Goal: Task Accomplishment & Management: Use online tool/utility

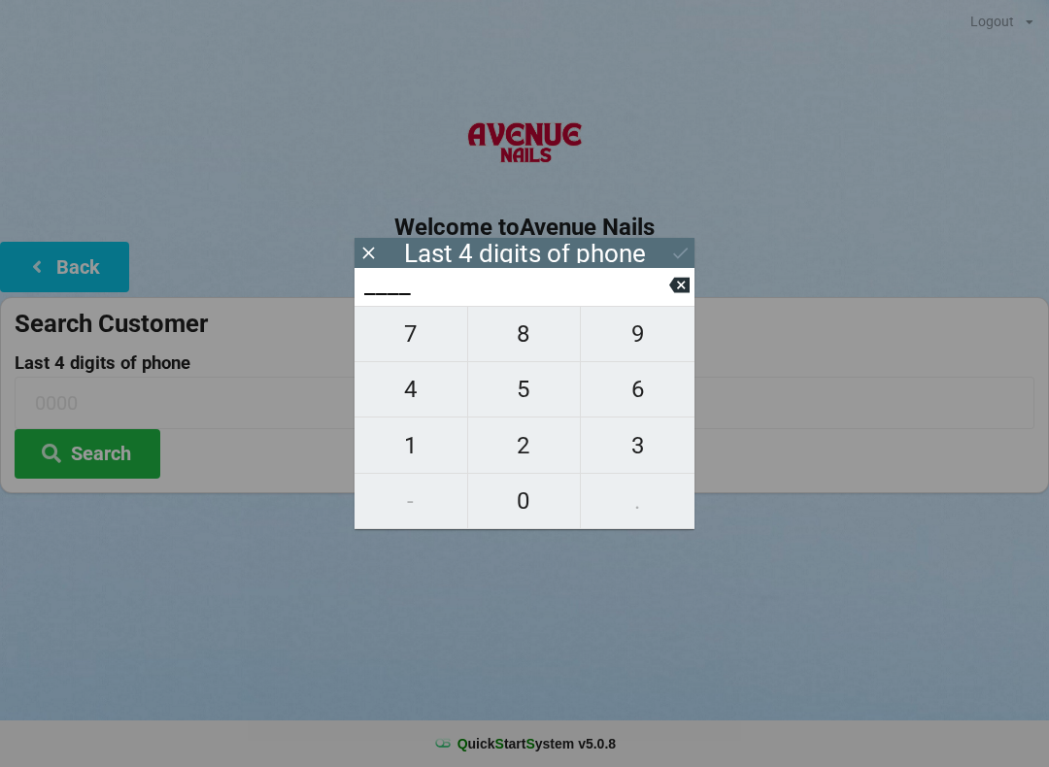
click at [414, 389] on span "4" at bounding box center [411, 389] width 113 height 41
type input "4___"
click at [519, 493] on span "0" at bounding box center [524, 501] width 113 height 41
type input "40__"
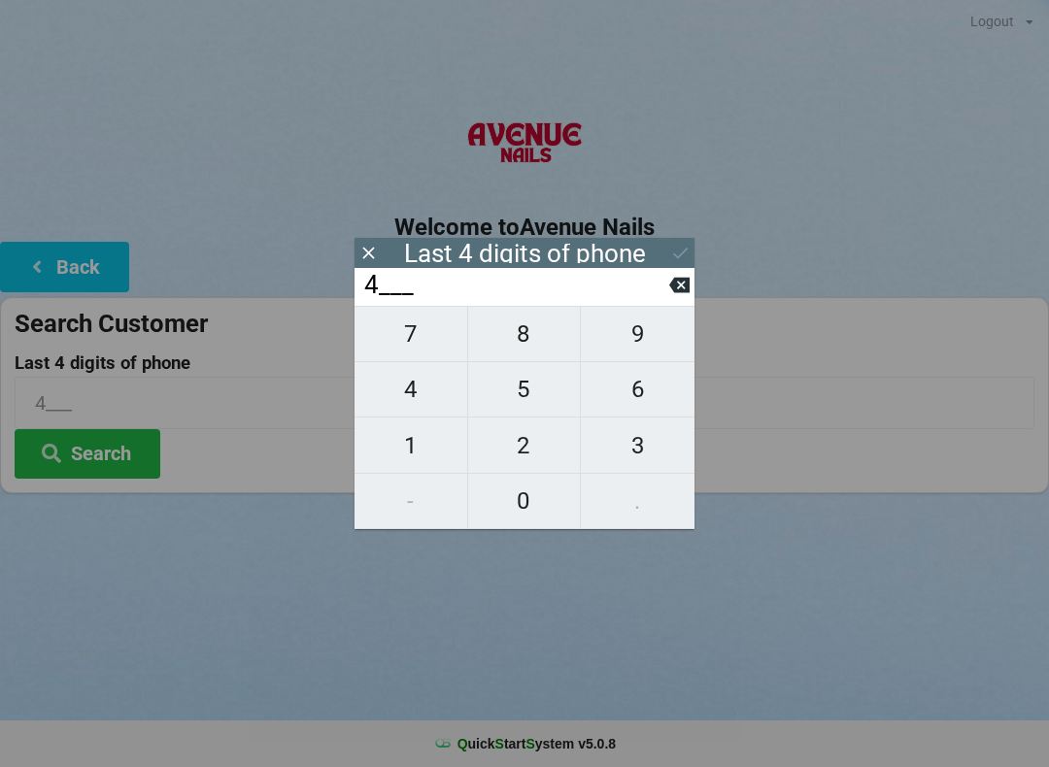
type input "40__"
click at [399, 343] on span "7" at bounding box center [411, 334] width 113 height 41
type input "407_"
click at [411, 336] on span "7" at bounding box center [411, 334] width 113 height 41
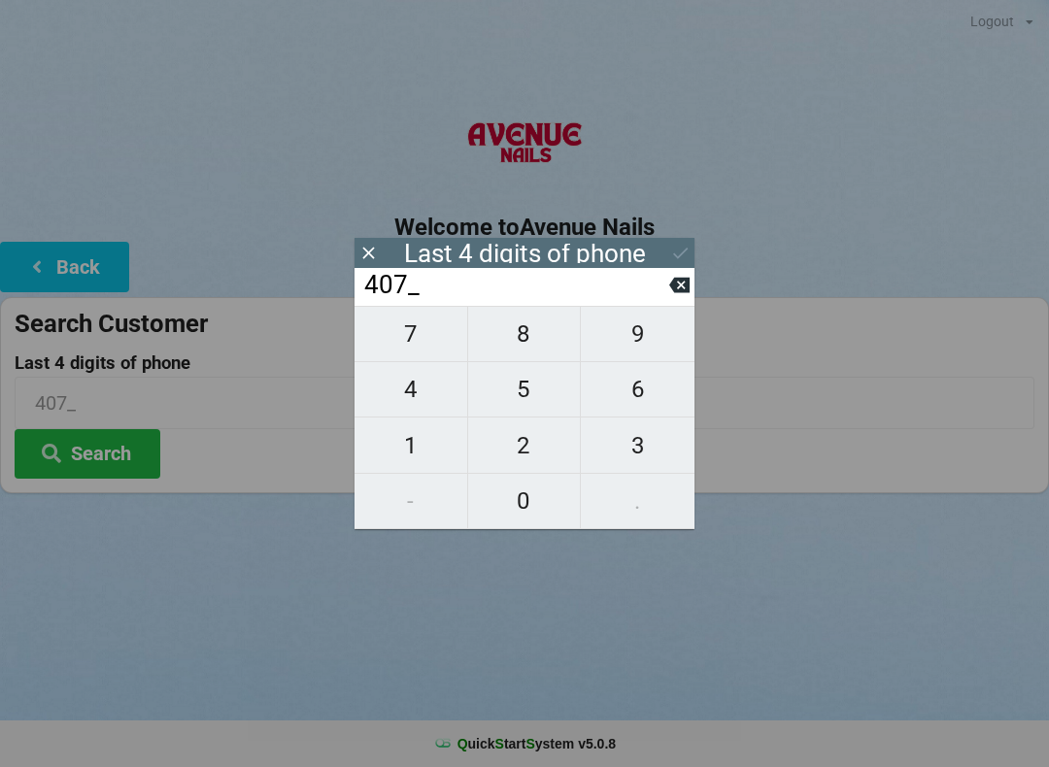
type input "4077"
click at [406, 444] on div "7 8 9 4 5 6 1 2 3 - 0 ." at bounding box center [525, 417] width 340 height 223
click at [625, 390] on div "7 8 9 4 5 6 1 2 3 - 0 ." at bounding box center [525, 417] width 340 height 223
click at [688, 284] on icon at bounding box center [679, 285] width 20 height 20
type input "407_"
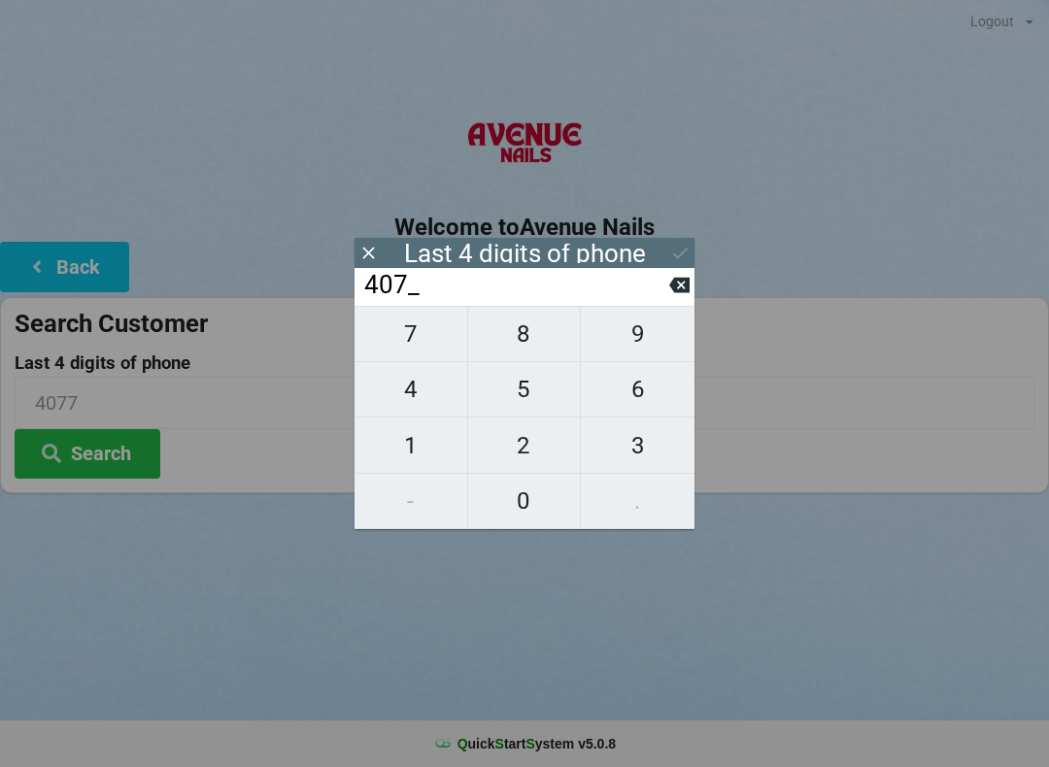
click at [404, 439] on span "1" at bounding box center [411, 445] width 113 height 41
type input "4071"
click at [628, 387] on div "7 8 9 4 5 6 1 2 3 - 0 ." at bounding box center [525, 417] width 340 height 223
click at [639, 387] on div "7 8 9 4 5 6 1 2 3 - 0 ." at bounding box center [525, 417] width 340 height 223
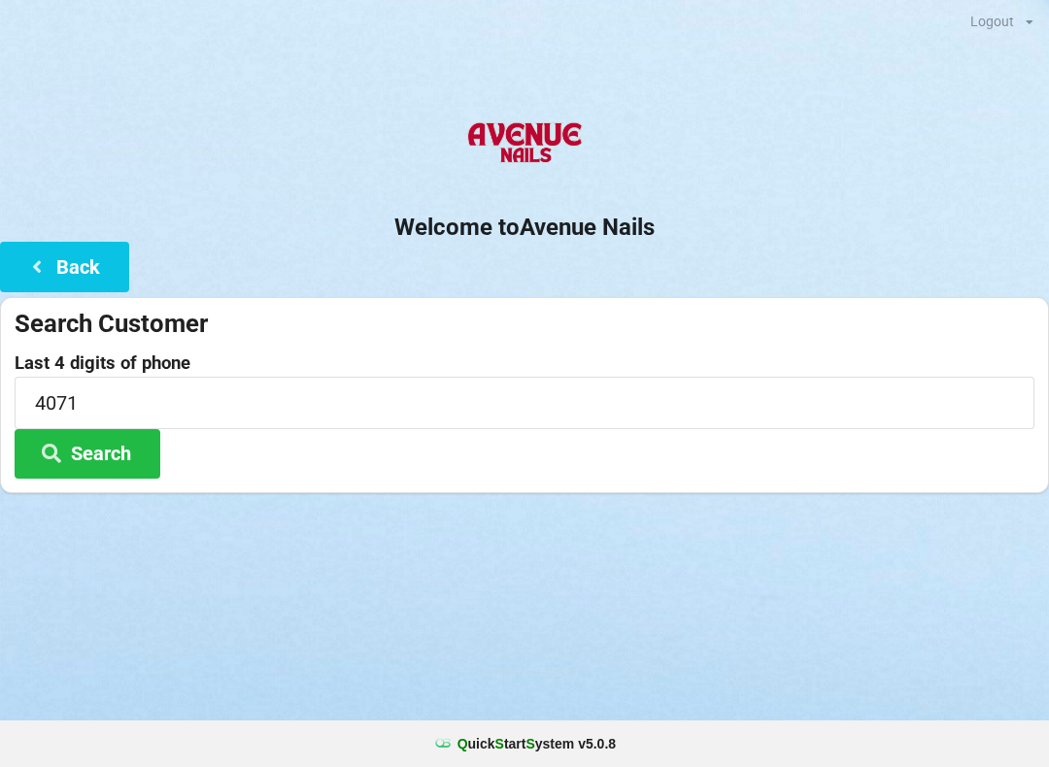
click at [355, 235] on h2 "Welcome to [GEOGRAPHIC_DATA]" at bounding box center [524, 228] width 1049 height 30
click at [48, 259] on icon at bounding box center [36, 265] width 23 height 17
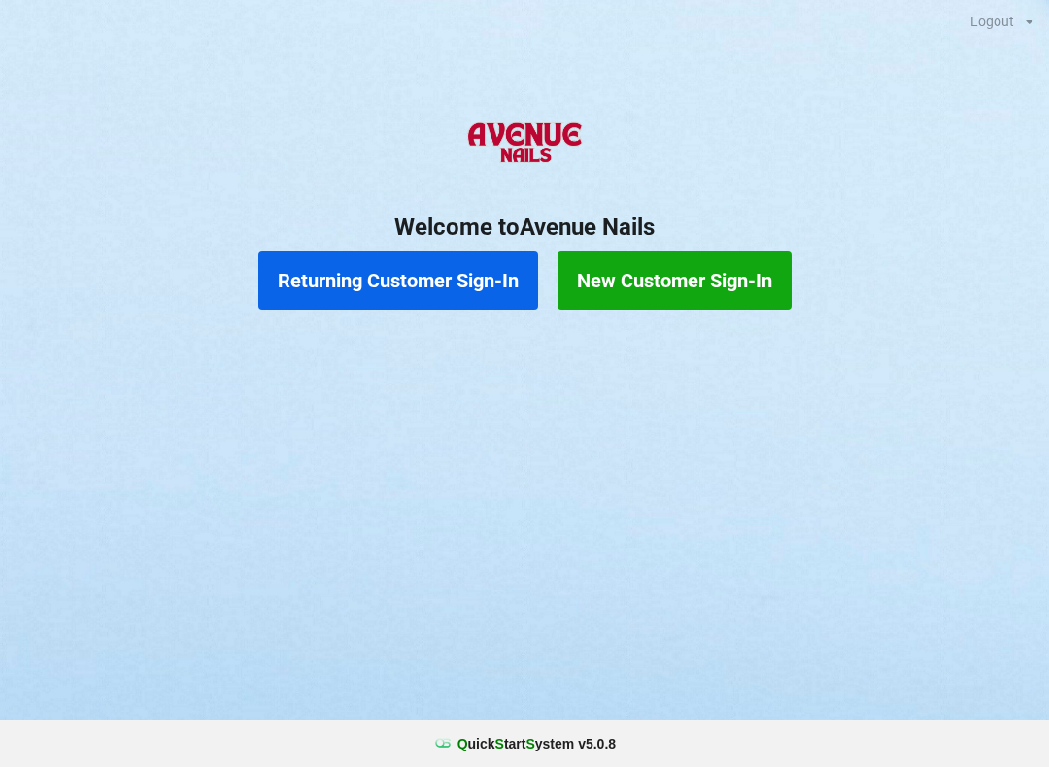
click at [356, 278] on button "Returning Customer Sign-In" at bounding box center [398, 281] width 280 height 58
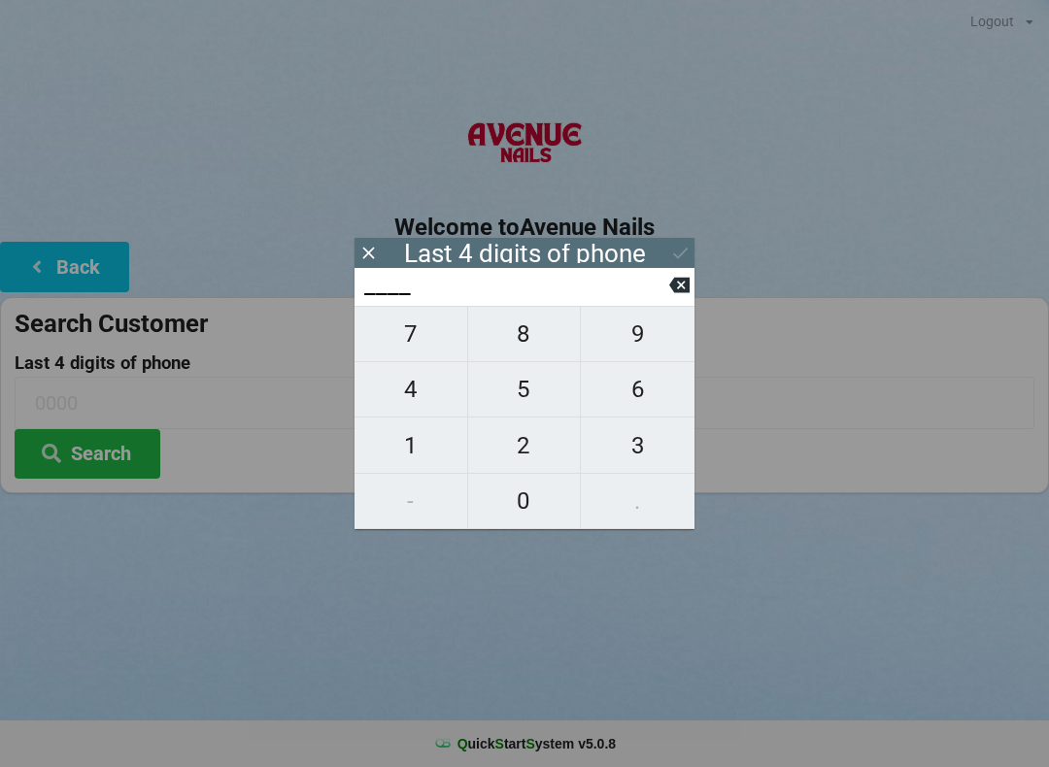
click at [519, 493] on span "0" at bounding box center [524, 501] width 113 height 41
type input "0___"
click at [509, 400] on span "5" at bounding box center [524, 389] width 113 height 41
type input "05__"
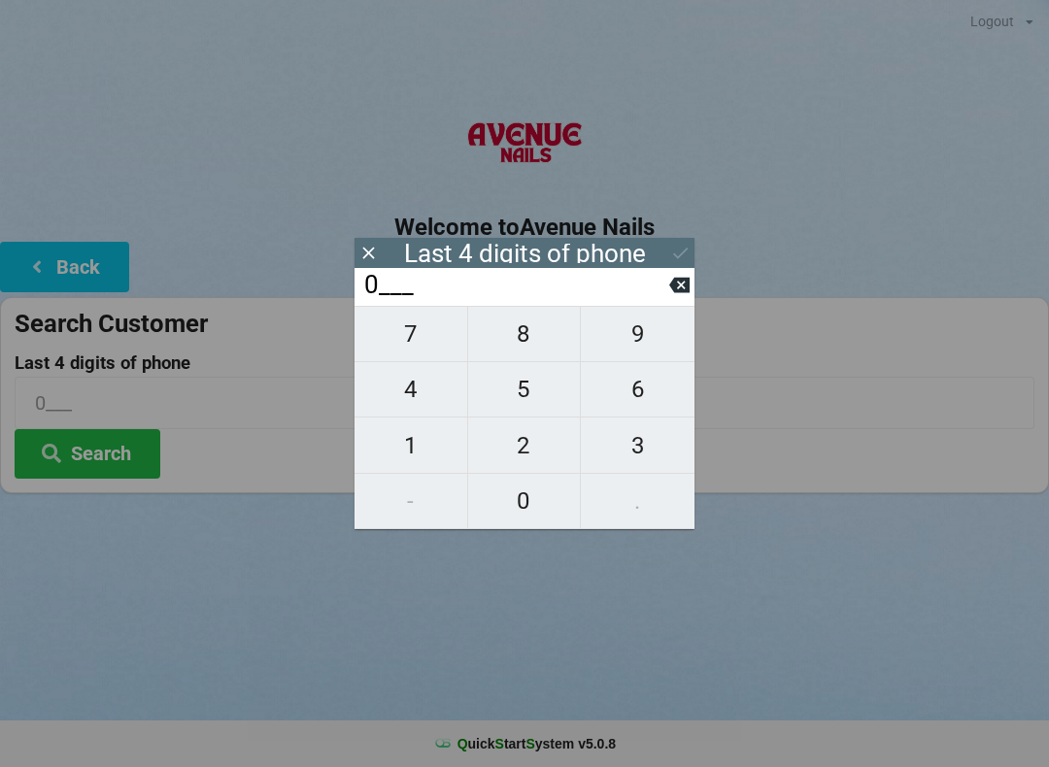
type input "05__"
click at [630, 343] on span "9" at bounding box center [638, 334] width 114 height 41
type input "059_"
click at [514, 492] on span "0" at bounding box center [524, 501] width 113 height 41
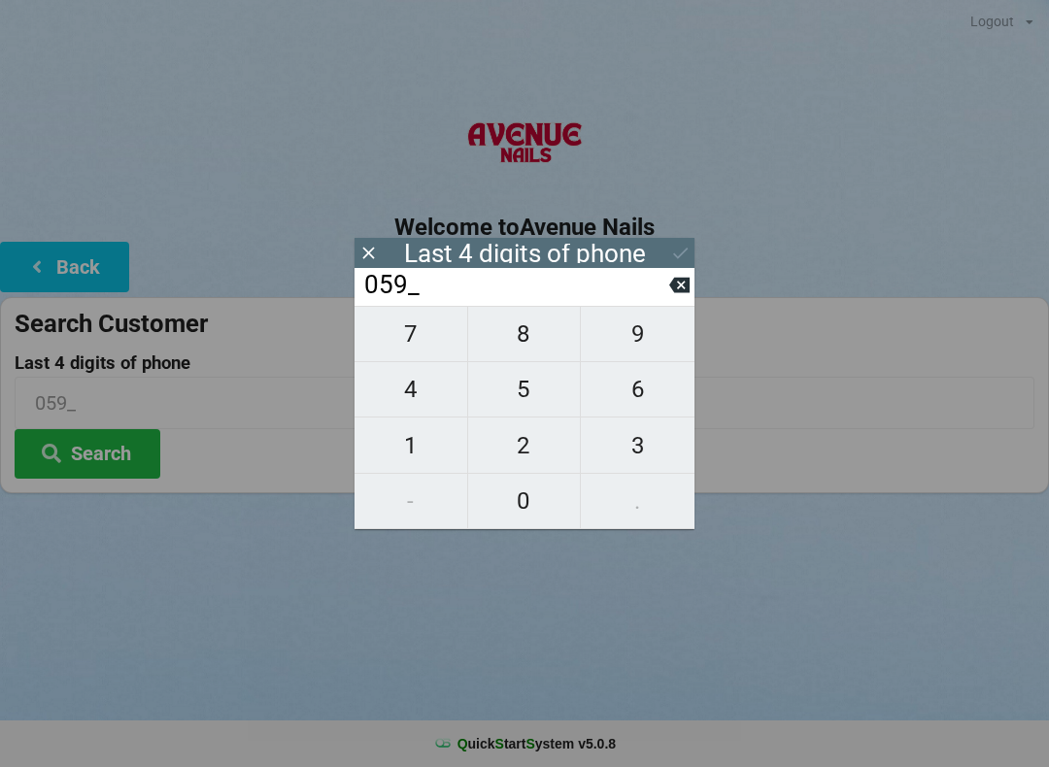
type input "0590"
click at [478, 278] on input "0590" at bounding box center [515, 285] width 307 height 31
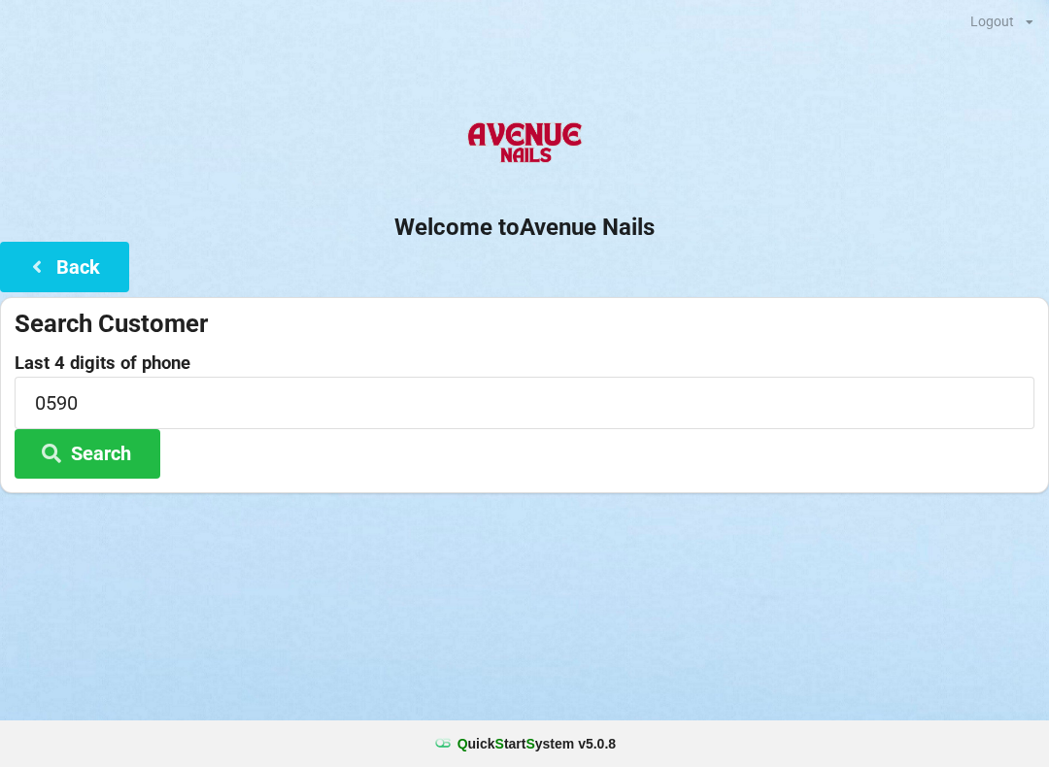
click at [542, 613] on div "Logout Logout Sign-In Welcome to Avenue Nails Back Search Customer Last 4 digit…" at bounding box center [524, 383] width 1049 height 767
click at [75, 457] on button "Search" at bounding box center [88, 454] width 146 height 50
click at [116, 456] on button "Search" at bounding box center [88, 454] width 146 height 50
click at [303, 340] on form "Search Customer Last 4 digits of phone 0590 Search" at bounding box center [525, 393] width 1020 height 171
click at [483, 390] on input "0590" at bounding box center [525, 402] width 1020 height 51
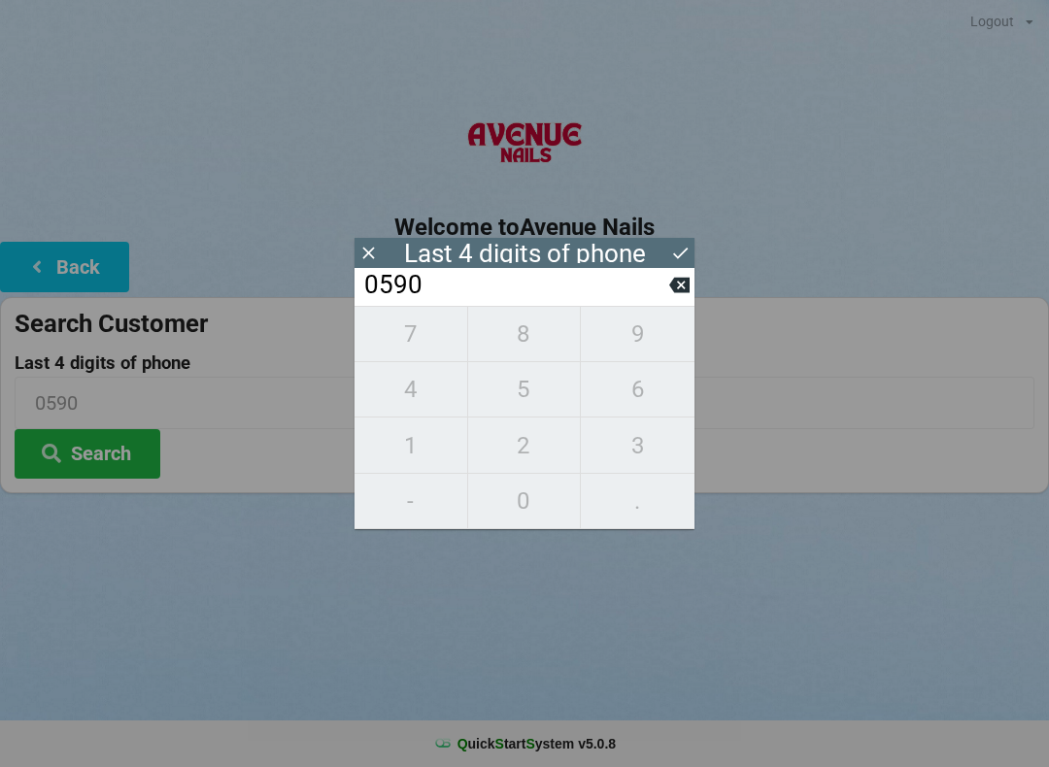
click at [508, 385] on div "7 8 9 4 5 6 1 2 3 - 0 ." at bounding box center [525, 417] width 340 height 223
click at [416, 416] on div "7 8 9 4 5 6 1 2 3 - 0 ." at bounding box center [525, 417] width 340 height 223
click at [529, 455] on div "7 8 9 4 5 6 1 2 3 - 0 ." at bounding box center [525, 417] width 340 height 223
click at [651, 301] on input "0590" at bounding box center [515, 285] width 307 height 31
click at [668, 301] on input "0590" at bounding box center [515, 285] width 307 height 31
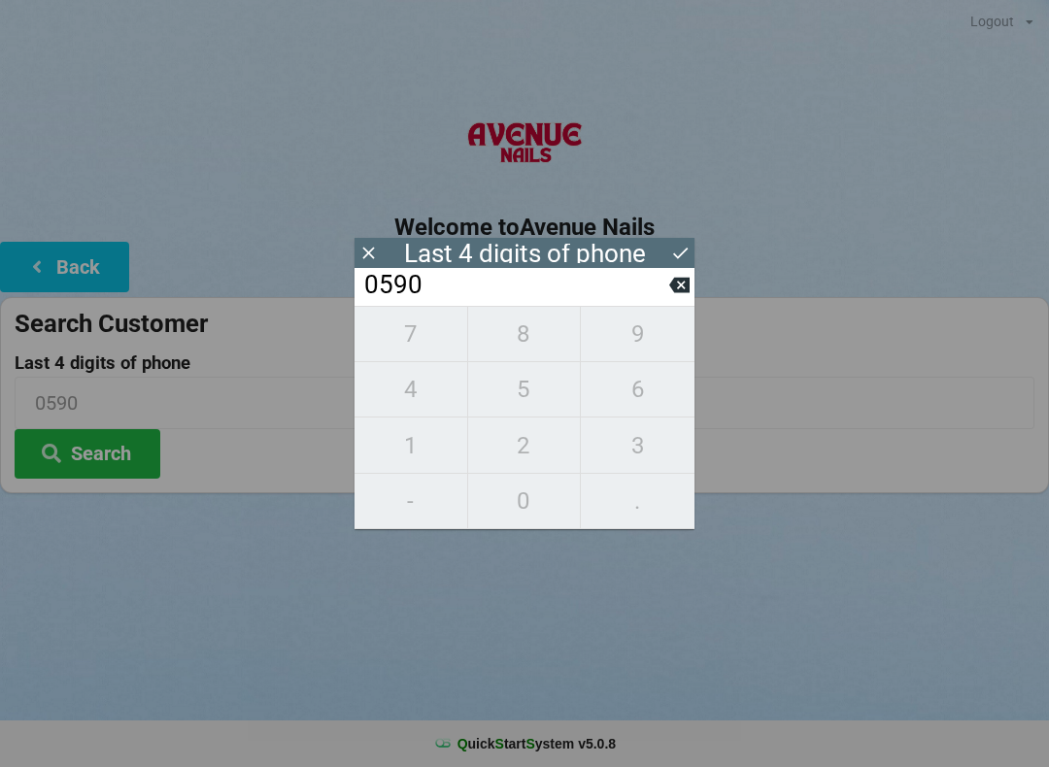
click at [667, 301] on input "0590" at bounding box center [515, 285] width 307 height 31
click at [678, 295] on icon at bounding box center [679, 285] width 20 height 20
click at [687, 293] on icon at bounding box center [679, 286] width 20 height 16
click at [673, 298] on button at bounding box center [679, 285] width 20 height 26
click at [680, 298] on button at bounding box center [679, 285] width 20 height 26
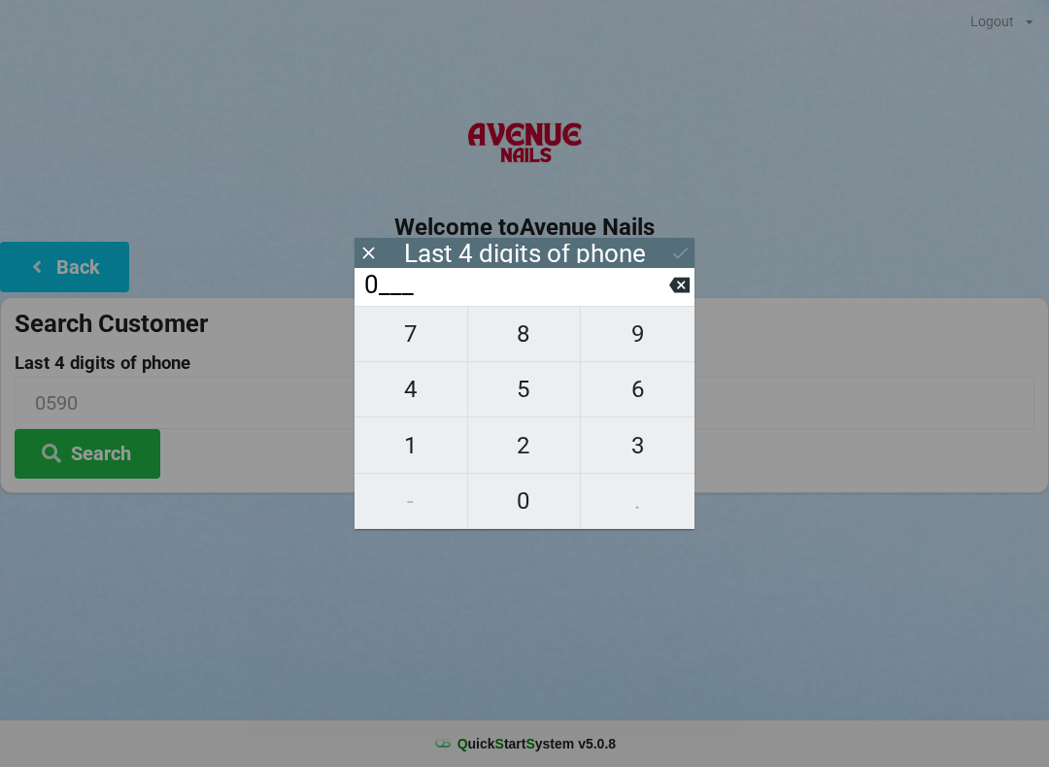
type input "____"
click at [426, 392] on span "4" at bounding box center [411, 389] width 113 height 41
type input "4___"
click at [526, 447] on span "2" at bounding box center [524, 445] width 113 height 41
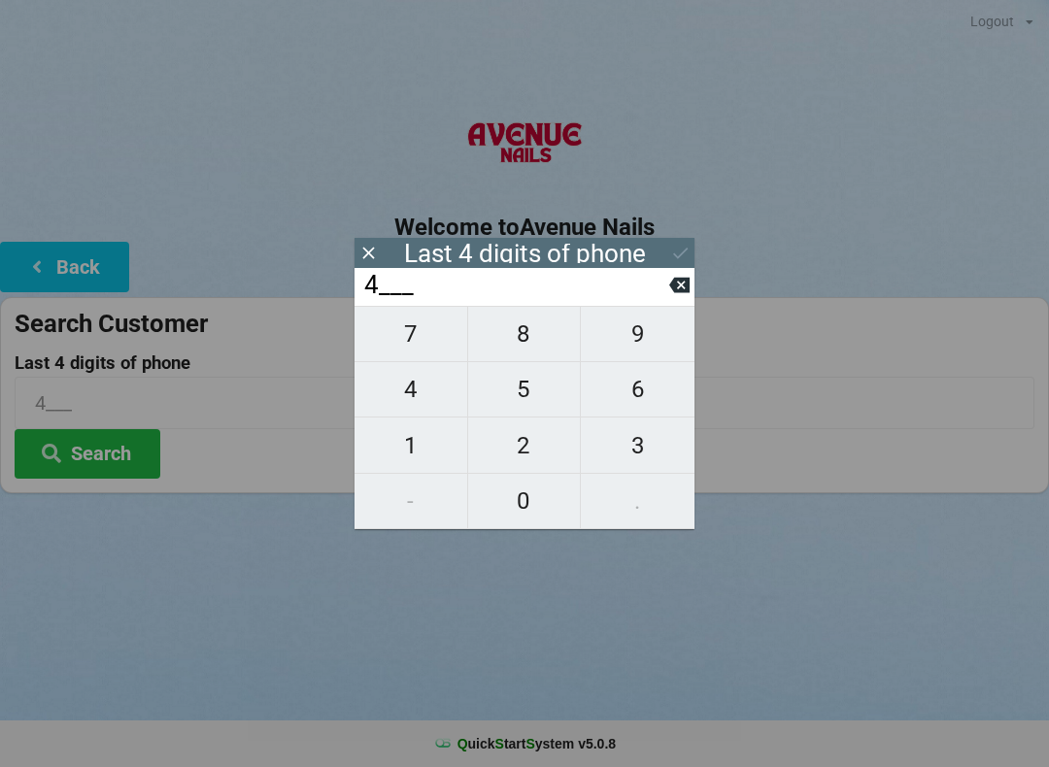
type input "42__"
click at [653, 398] on span "6" at bounding box center [638, 389] width 114 height 41
type input "426_"
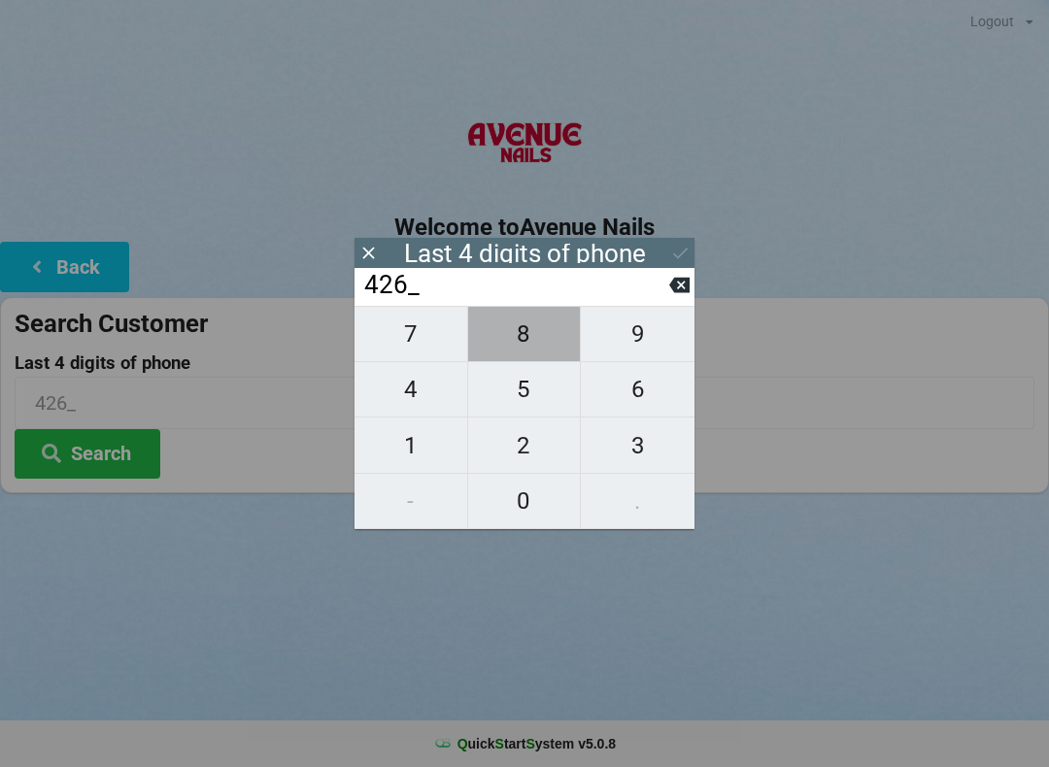
click at [529, 339] on span "8" at bounding box center [524, 334] width 113 height 41
type input "4268"
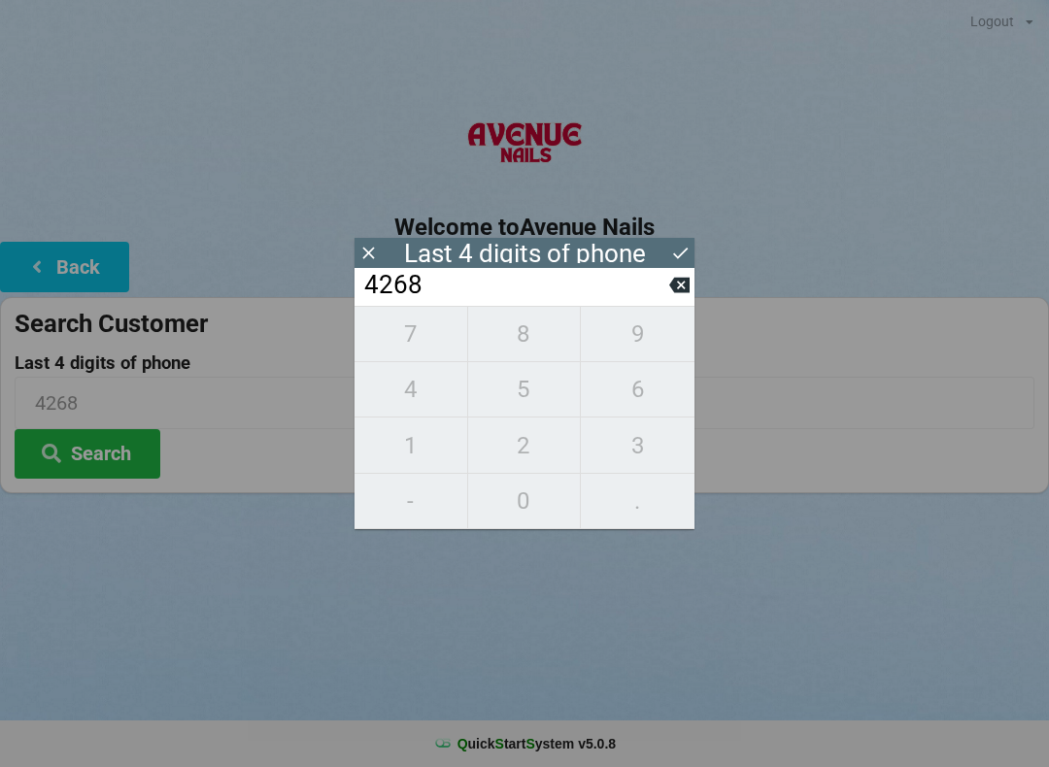
click at [96, 265] on button "Back" at bounding box center [64, 267] width 129 height 50
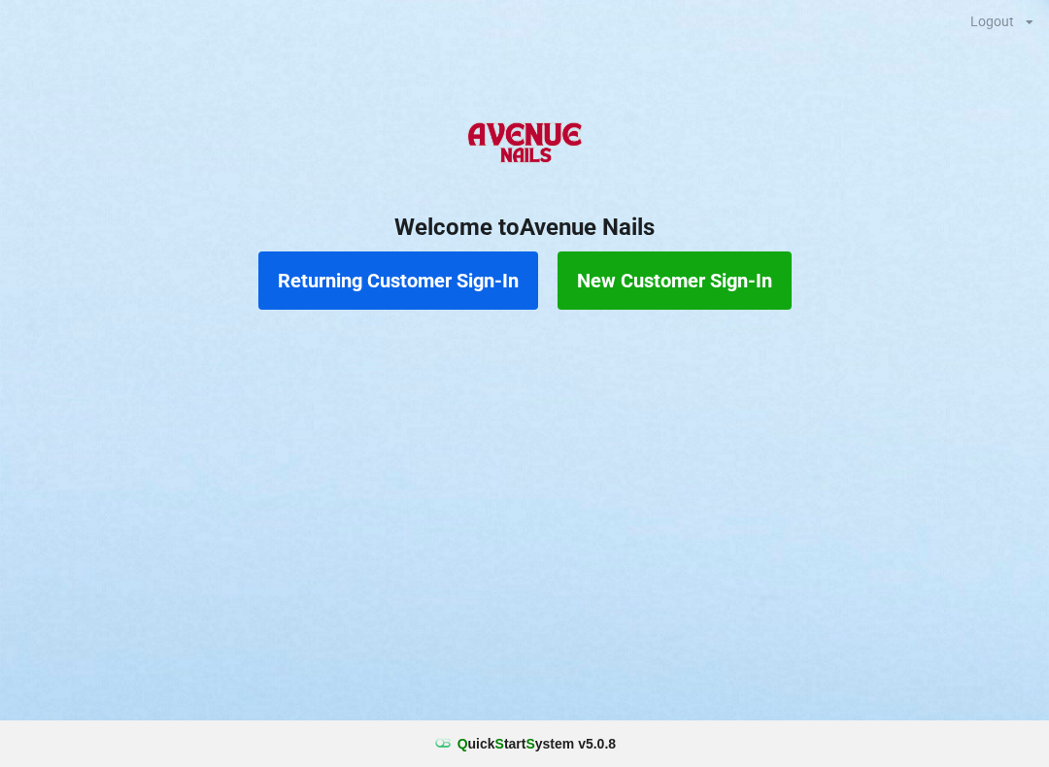
click at [409, 291] on button "Returning Customer Sign-In" at bounding box center [398, 281] width 280 height 58
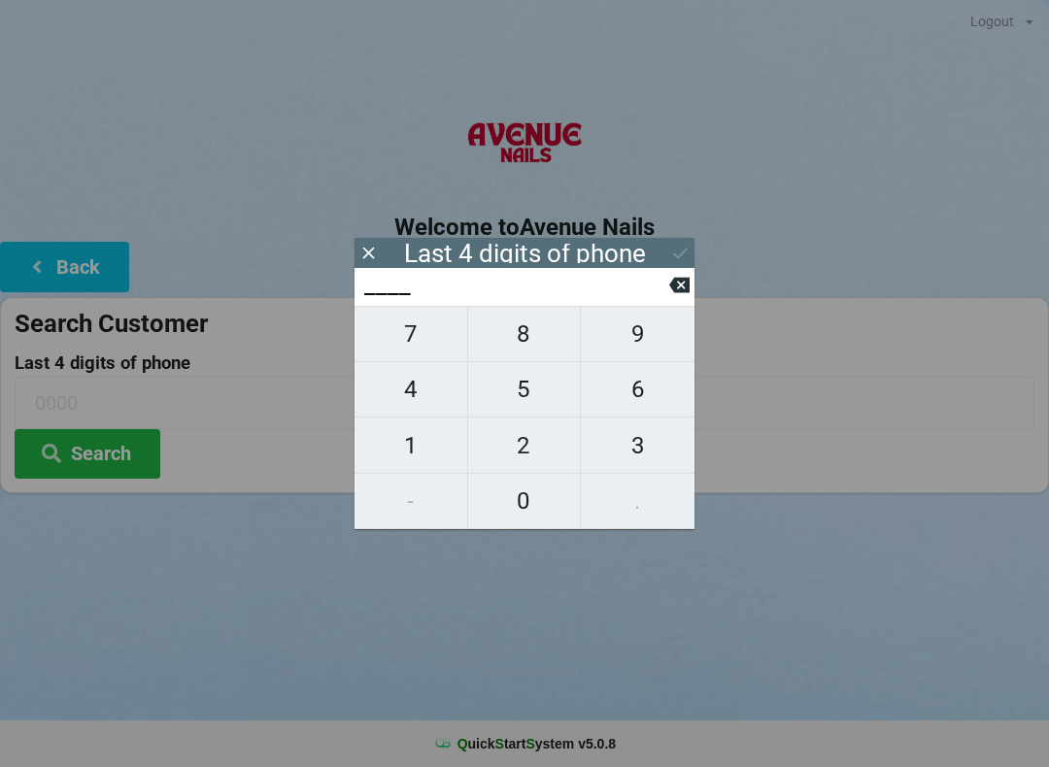
click at [419, 410] on span "4" at bounding box center [411, 389] width 113 height 41
type input "4___"
click at [518, 456] on span "2" at bounding box center [524, 445] width 113 height 41
type input "42__"
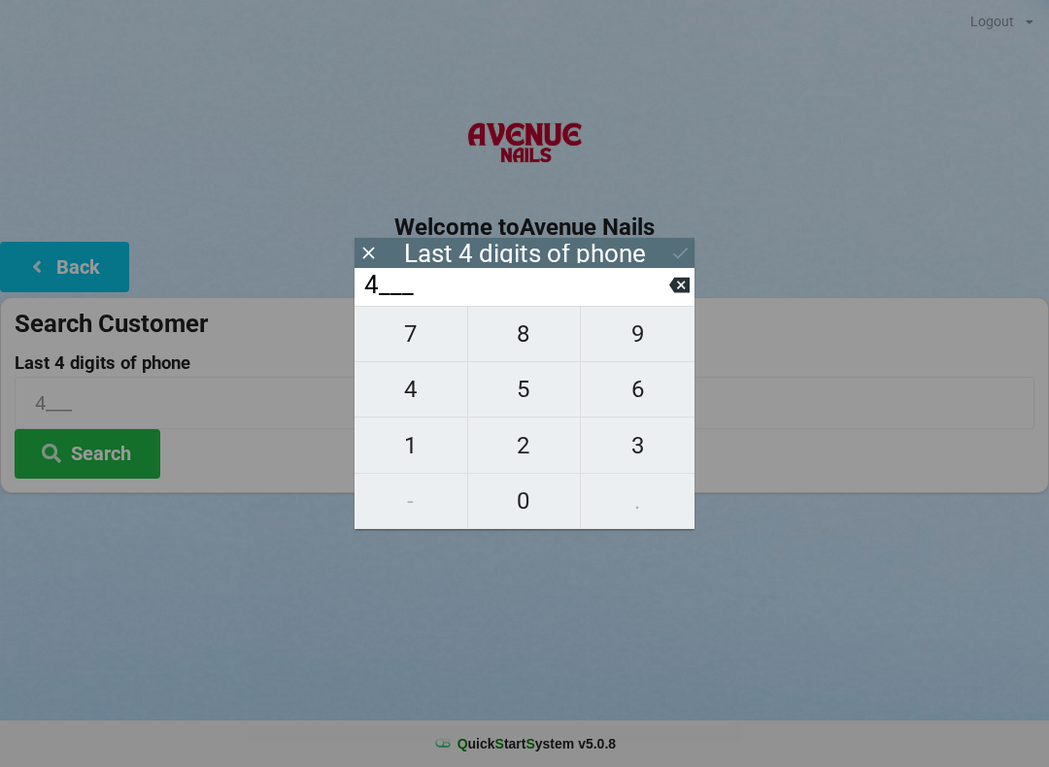
type input "42__"
click at [639, 408] on span "6" at bounding box center [638, 389] width 114 height 41
type input "426_"
click at [514, 352] on span "8" at bounding box center [524, 334] width 113 height 41
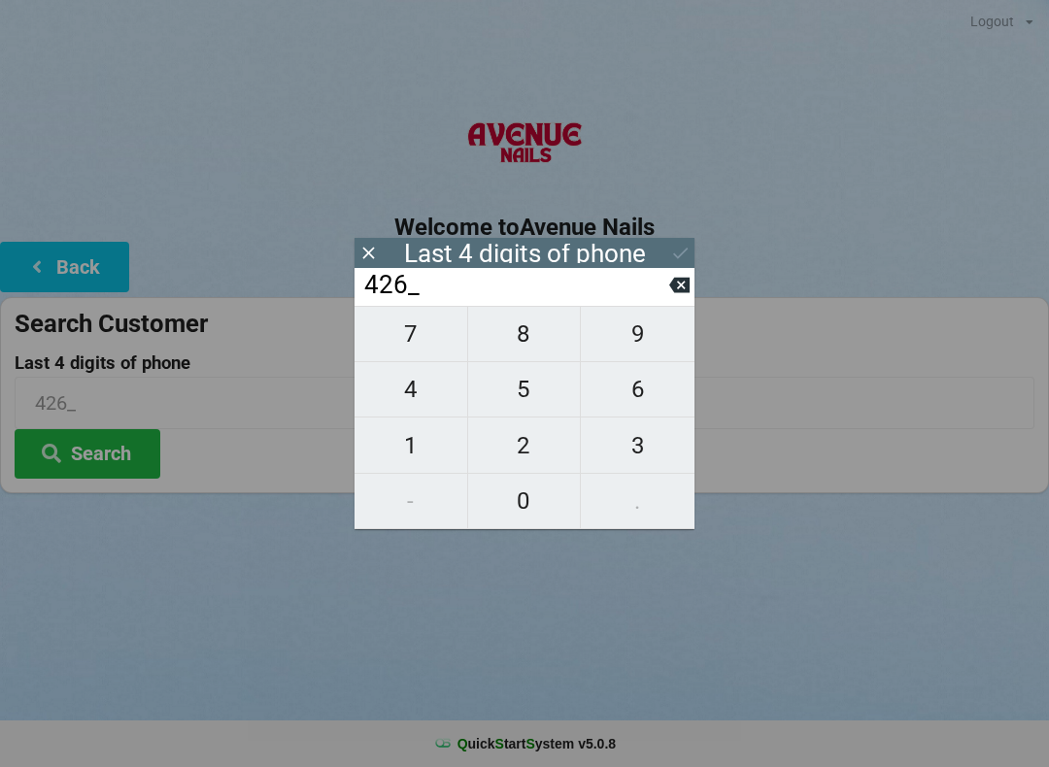
type input "4268"
click at [547, 427] on div "7 8 9 4 5 6 1 2 3 - 0 ." at bounding box center [525, 417] width 340 height 223
click at [101, 288] on button "Back" at bounding box center [64, 267] width 129 height 50
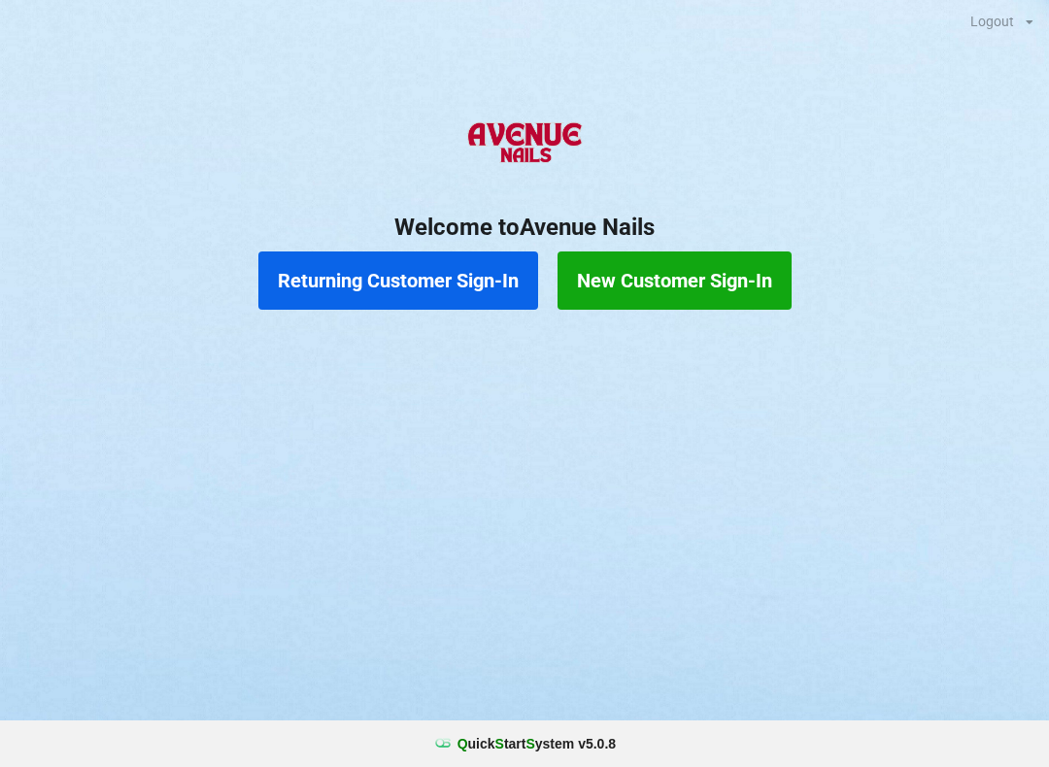
click at [493, 289] on button "Returning Customer Sign-In" at bounding box center [398, 281] width 280 height 58
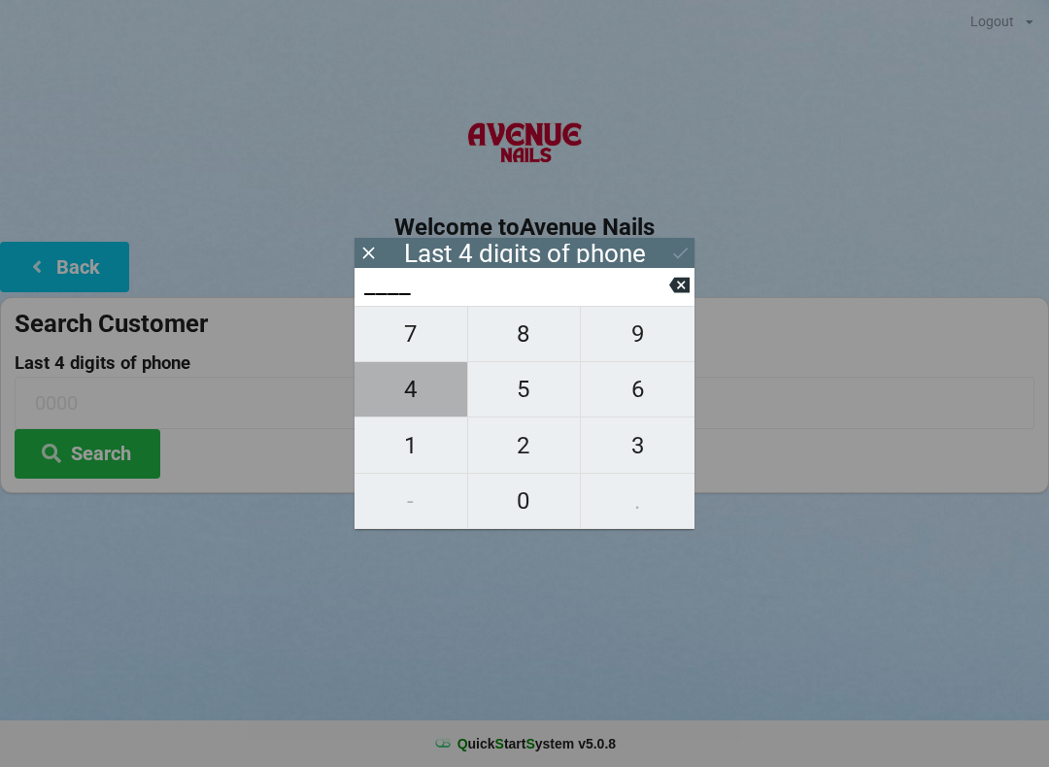
click at [420, 409] on span "4" at bounding box center [411, 389] width 113 height 41
type input "4___"
click at [538, 444] on span "2" at bounding box center [524, 445] width 113 height 41
type input "42__"
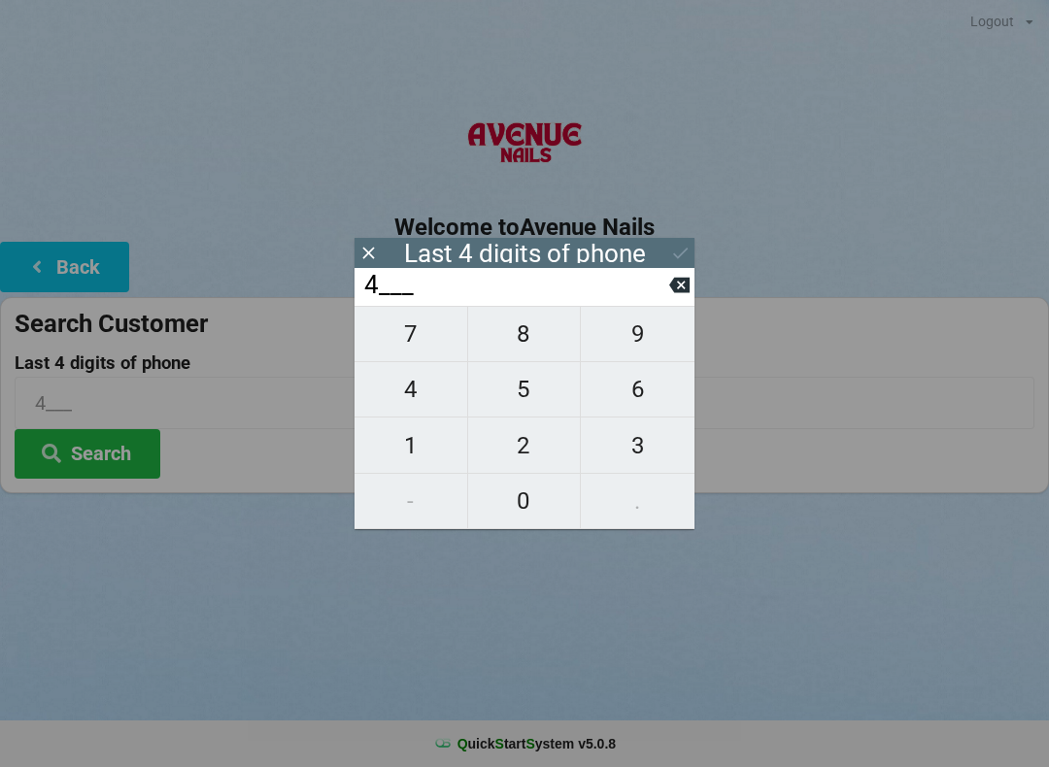
type input "42__"
click at [635, 406] on span "6" at bounding box center [638, 389] width 114 height 41
type input "426_"
click at [512, 344] on span "8" at bounding box center [524, 334] width 113 height 41
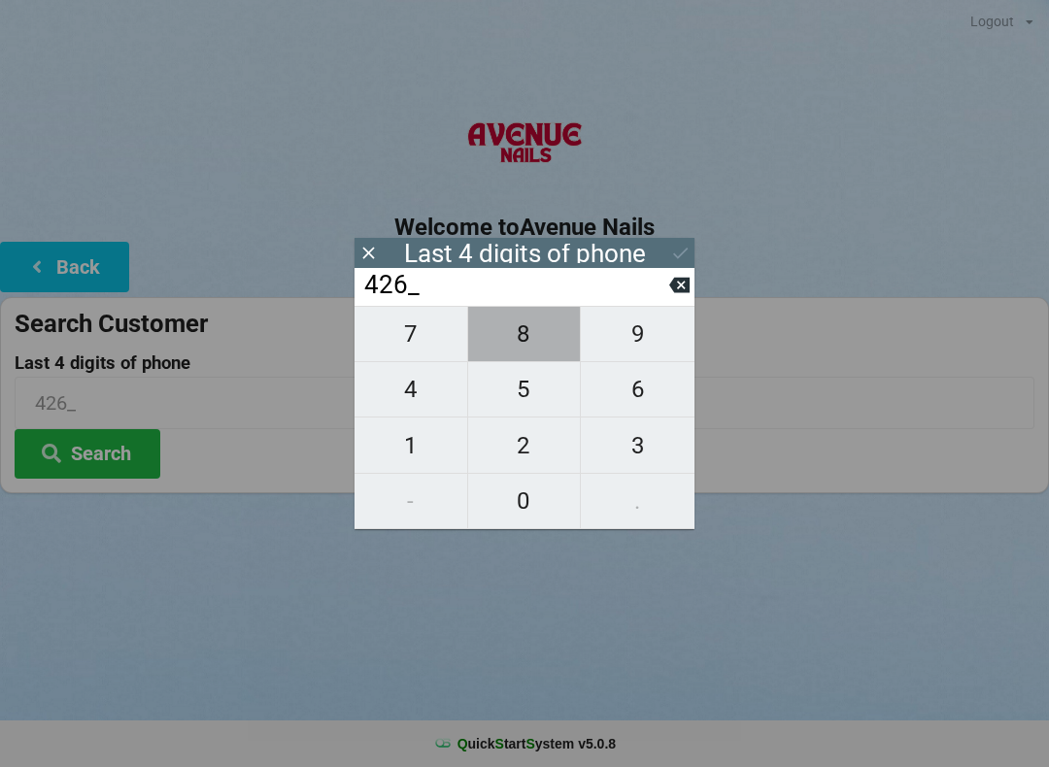
type input "4268"
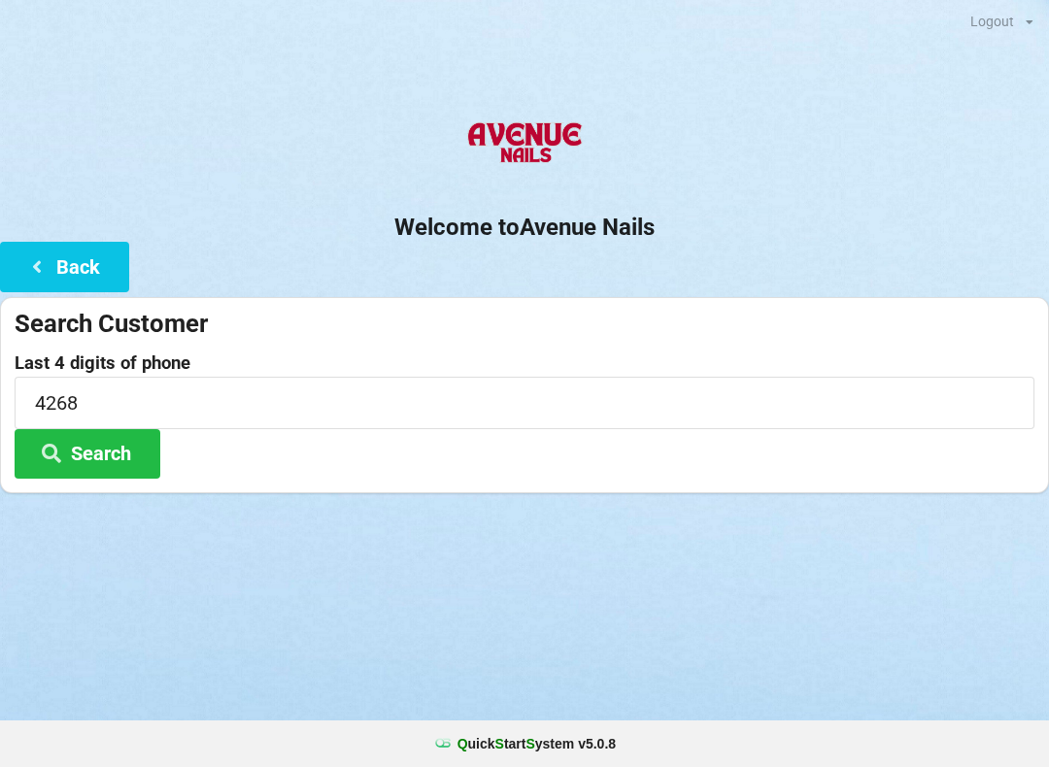
click at [644, 238] on h2 "Welcome to [GEOGRAPHIC_DATA]" at bounding box center [524, 228] width 1049 height 30
click at [102, 489] on div "Search Customer Last 4 digits of phone 4268 Search" at bounding box center [524, 395] width 1049 height 196
click at [135, 460] on button "Search" at bounding box center [88, 454] width 146 height 50
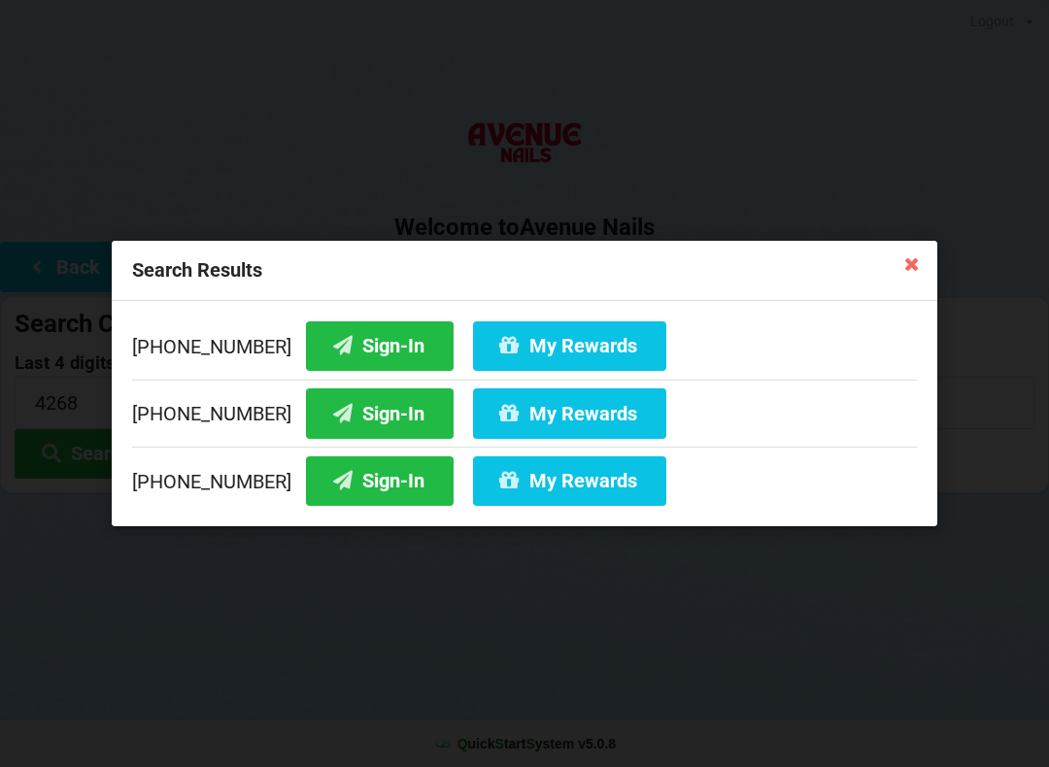
click at [534, 416] on button "My Rewards" at bounding box center [569, 414] width 193 height 50
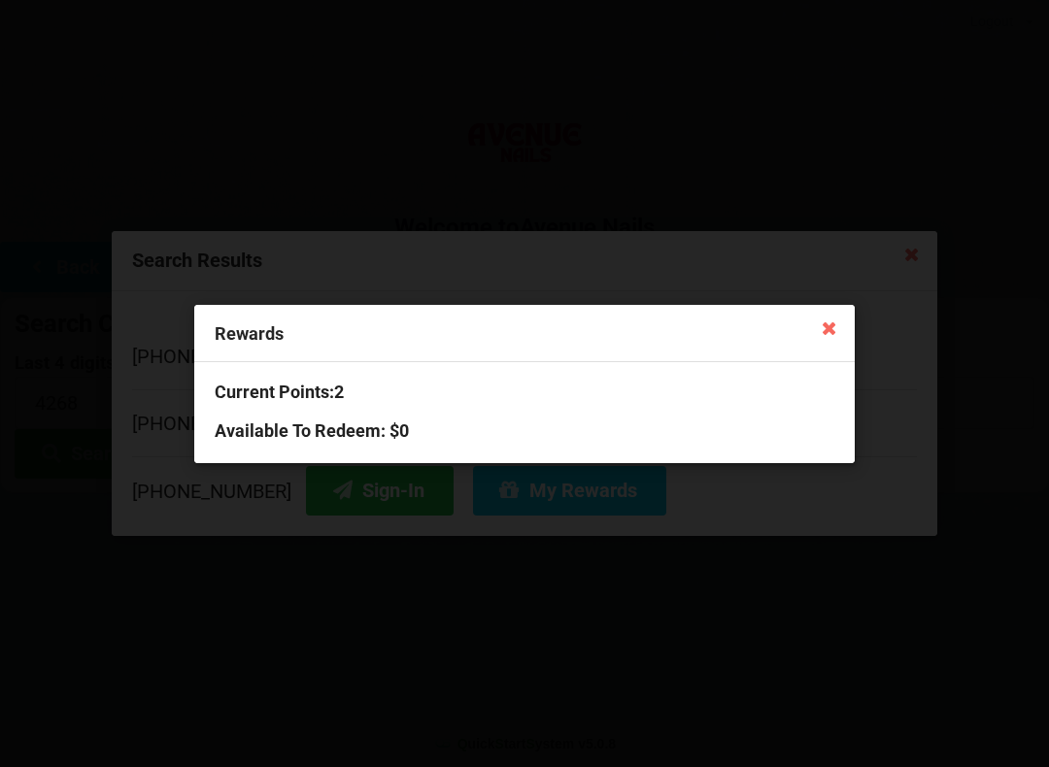
click at [228, 348] on div "Rewards" at bounding box center [524, 333] width 660 height 57
